Goal: Information Seeking & Learning: Find contact information

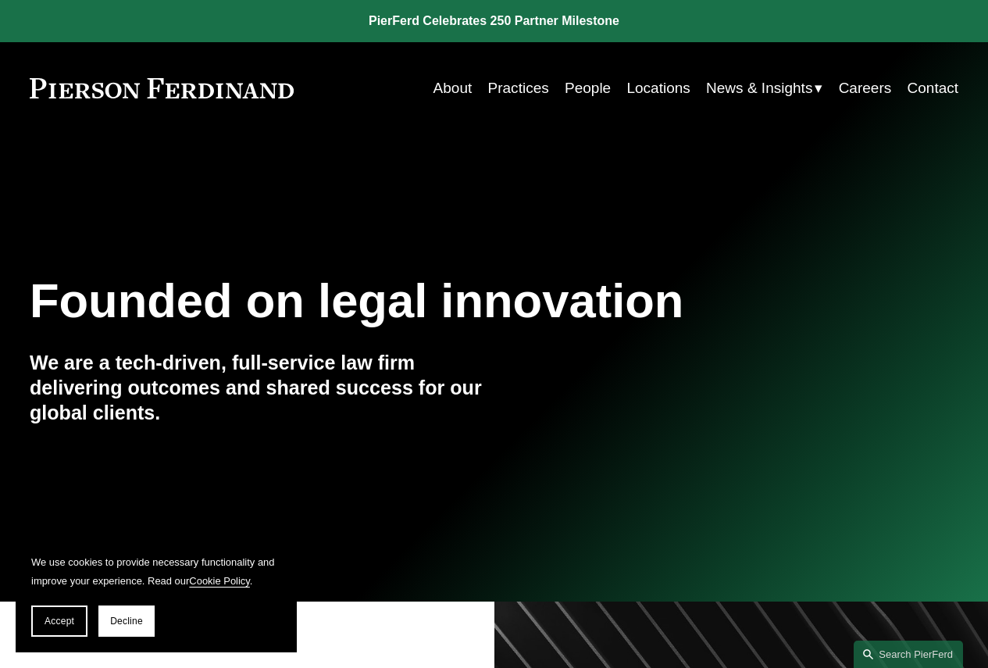
click at [645, 85] on link "Locations" at bounding box center [657, 88] width 63 height 30
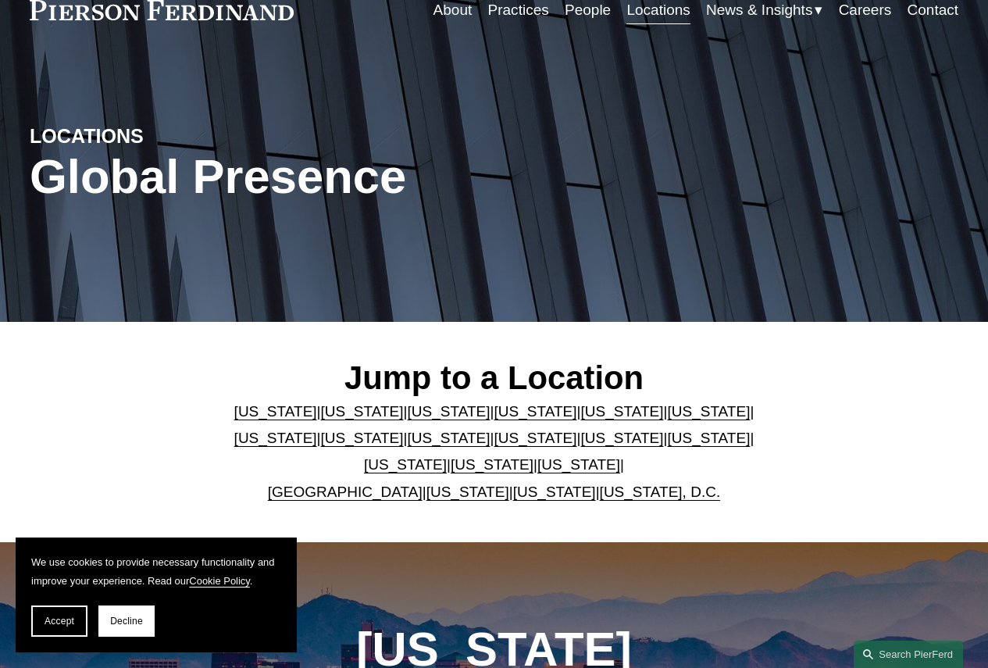
scroll to position [156, 0]
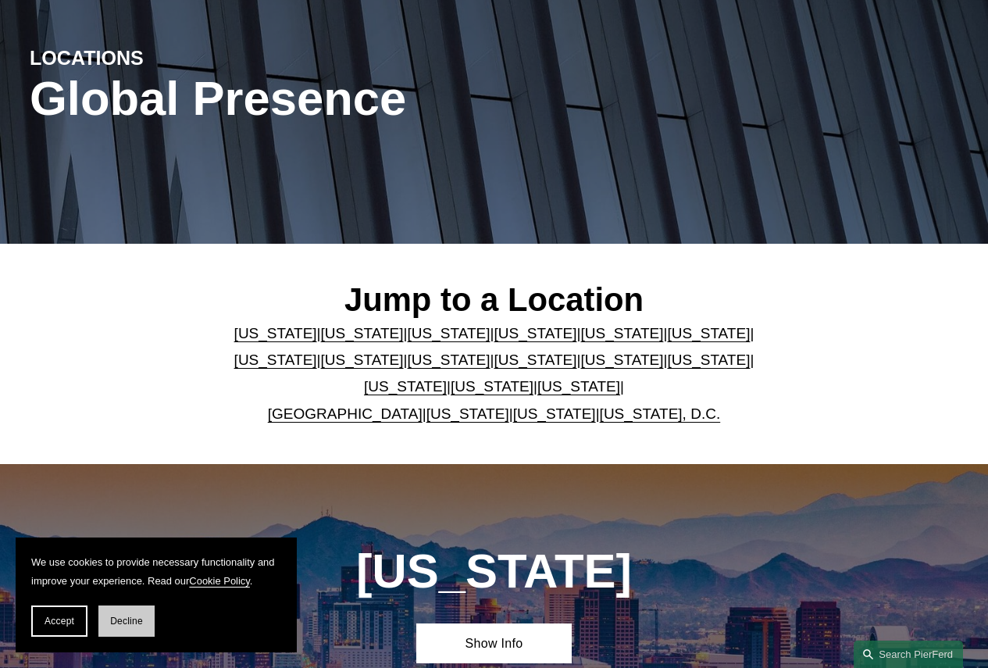
click at [113, 625] on span "Decline" at bounding box center [126, 621] width 33 height 11
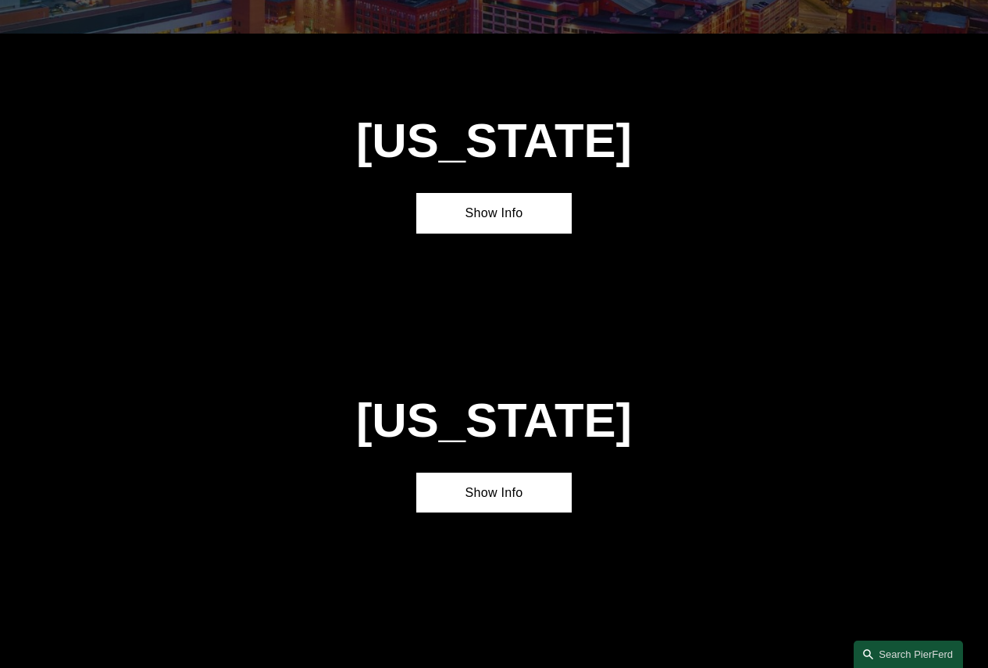
scroll to position [3281, 0]
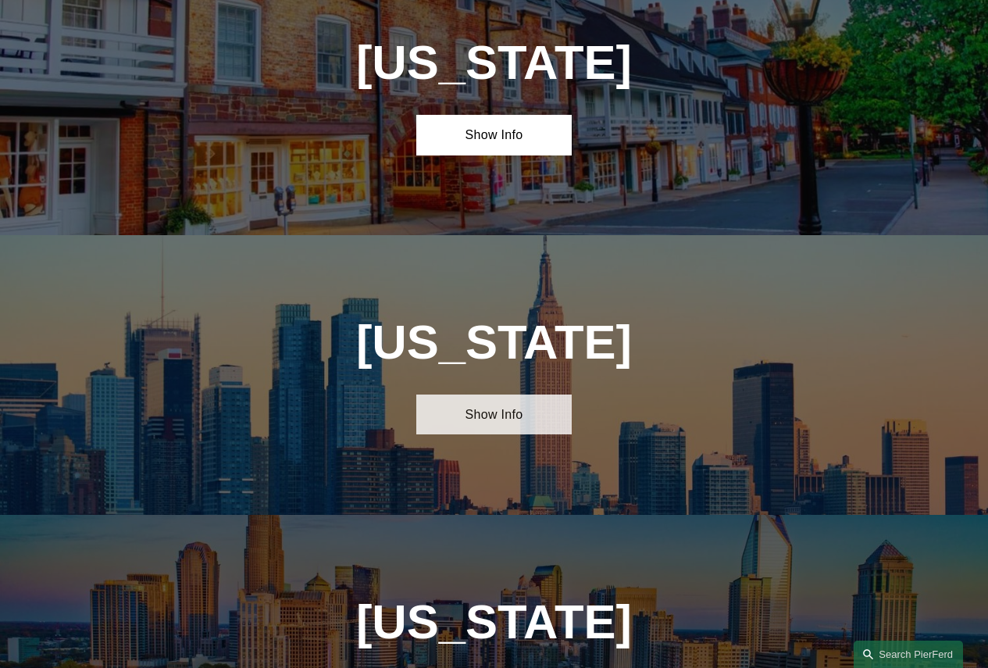
click at [561, 394] on link "Show Info" at bounding box center [493, 414] width 155 height 40
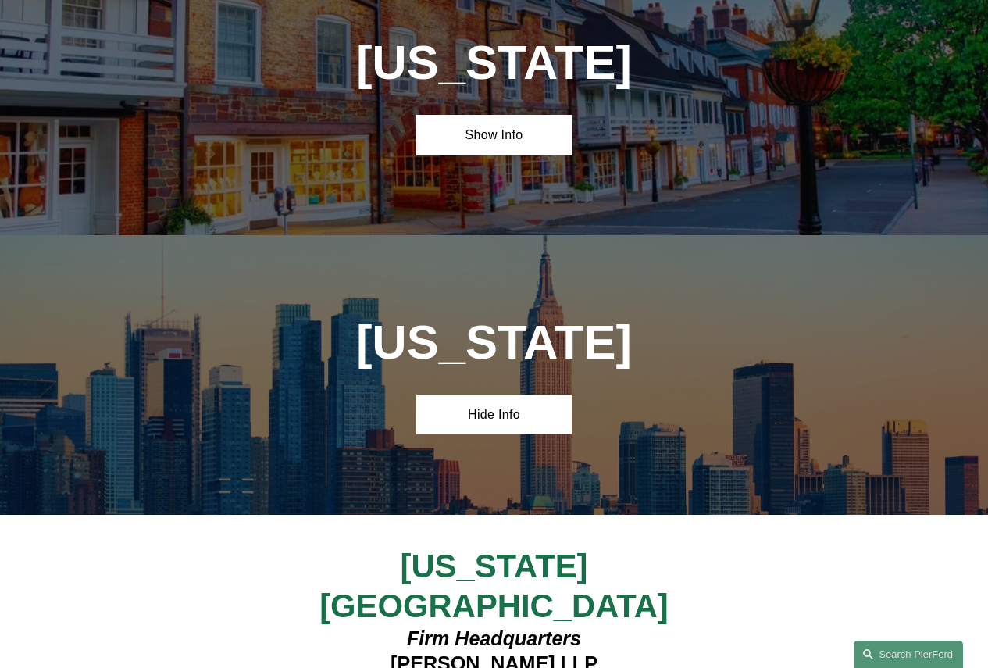
scroll to position [3359, 0]
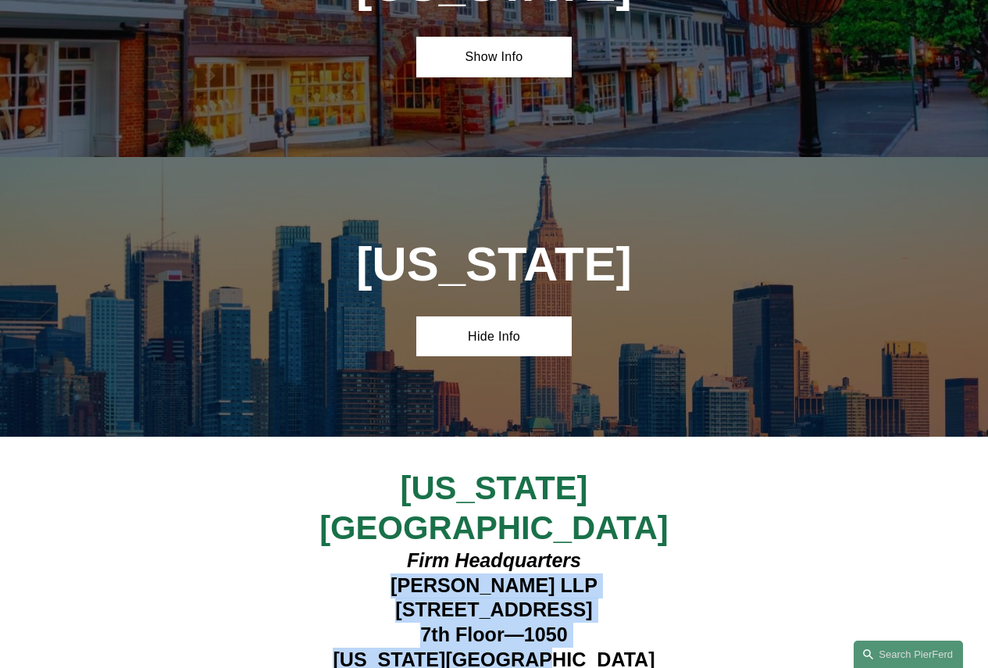
drag, startPoint x: 585, startPoint y: 558, endPoint x: 353, endPoint y: 487, distance: 242.6
click at [353, 548] on h4 "Firm Headquarters Pierson Ferdinand LLP 1270 Avenue of the Americas 7th Floor—1…" at bounding box center [494, 610] width 387 height 124
copy h4 "Pierson Ferdinand LLP 1270 Avenue of the Americas 7th Floor—1050 New York, NY 1…"
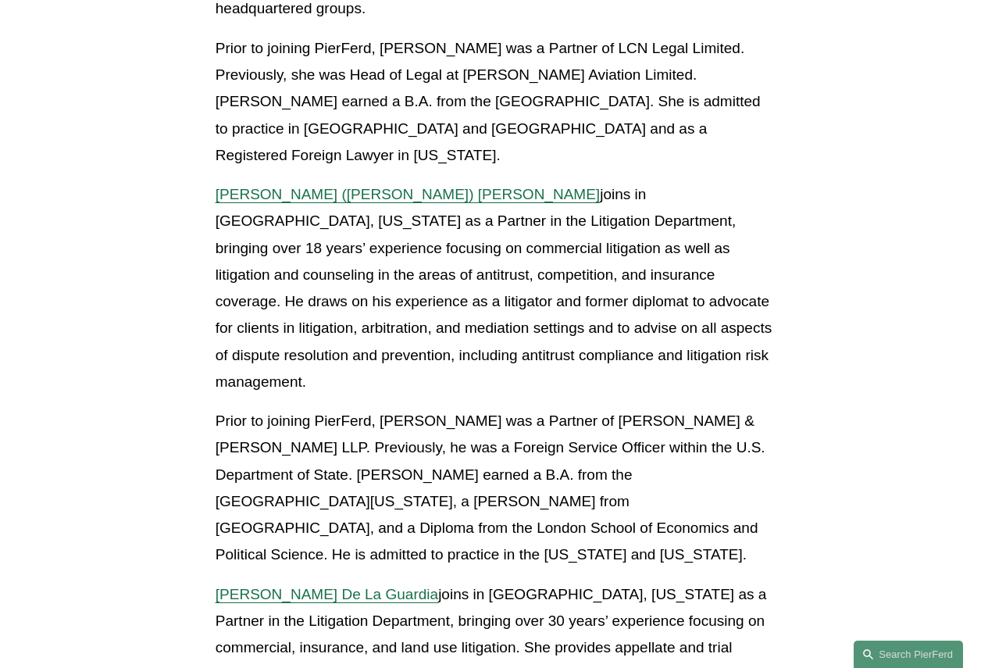
scroll to position [1406, 0]
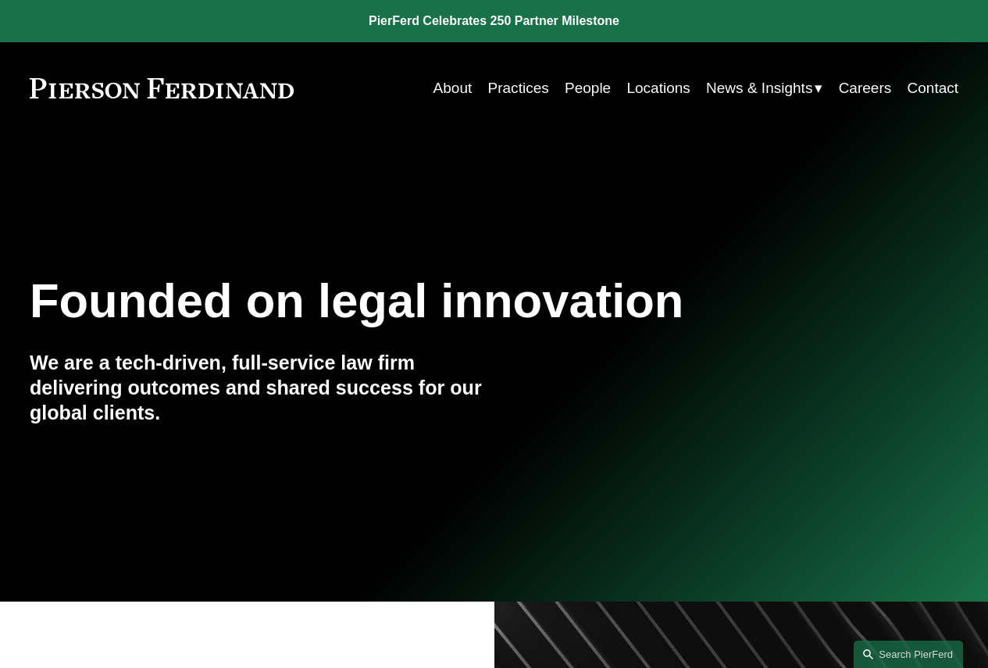
click at [631, 93] on link "Locations" at bounding box center [657, 88] width 63 height 30
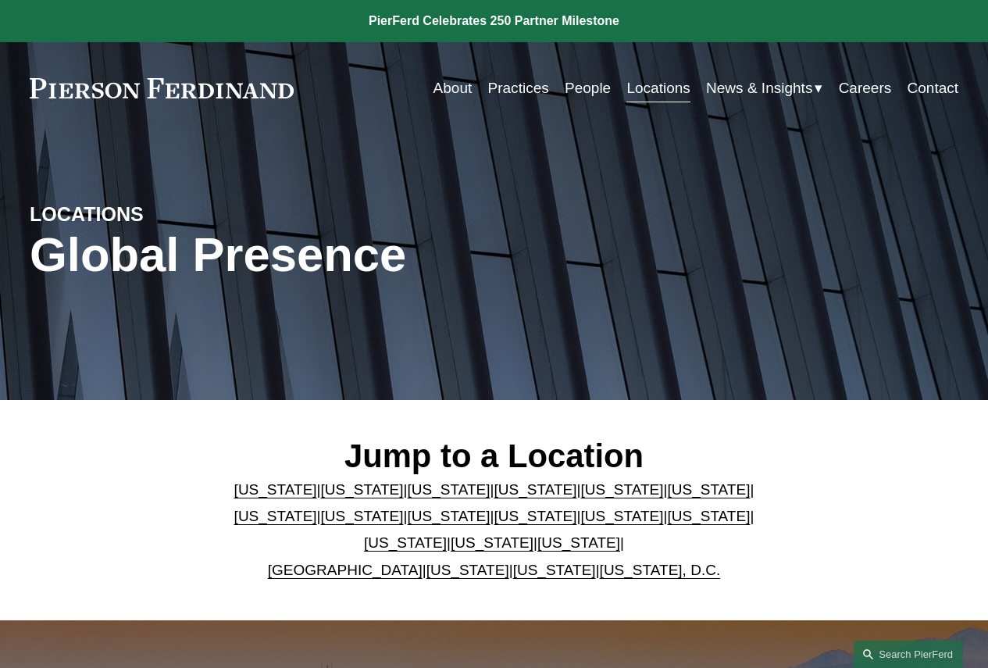
click at [413, 490] on link "[US_STATE]" at bounding box center [449, 489] width 83 height 16
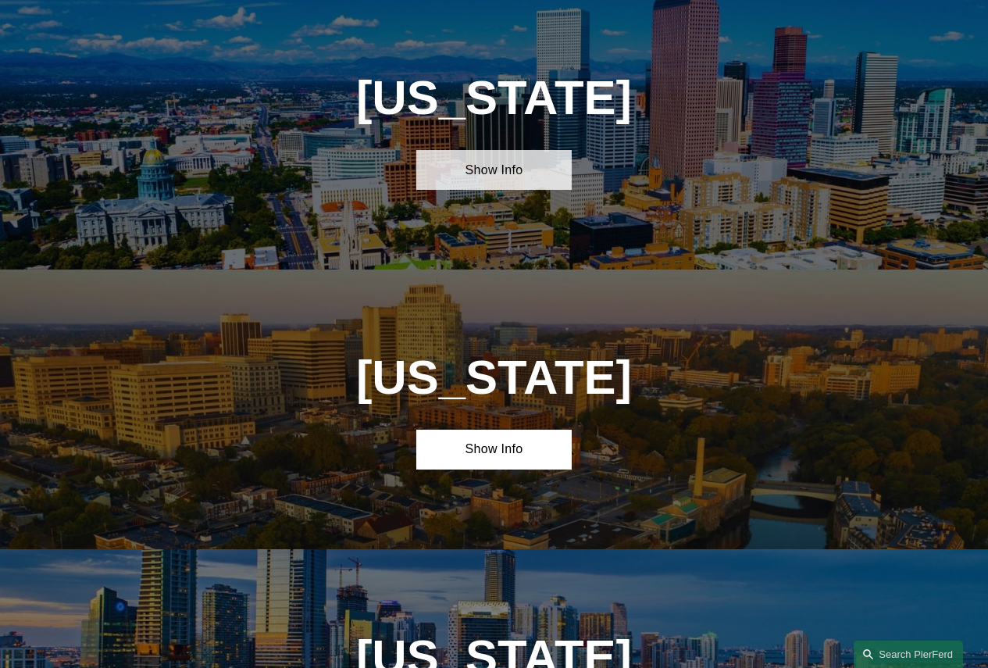
click at [469, 177] on link "Show Info" at bounding box center [493, 170] width 155 height 40
